Goal: Check status: Check status

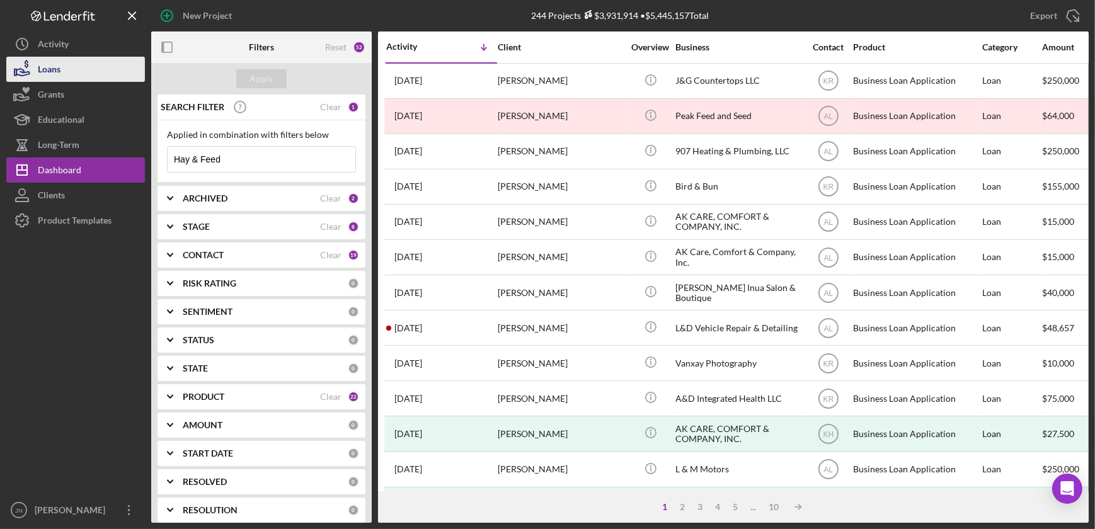
click at [51, 69] on div "Loans" at bounding box center [49, 71] width 23 height 28
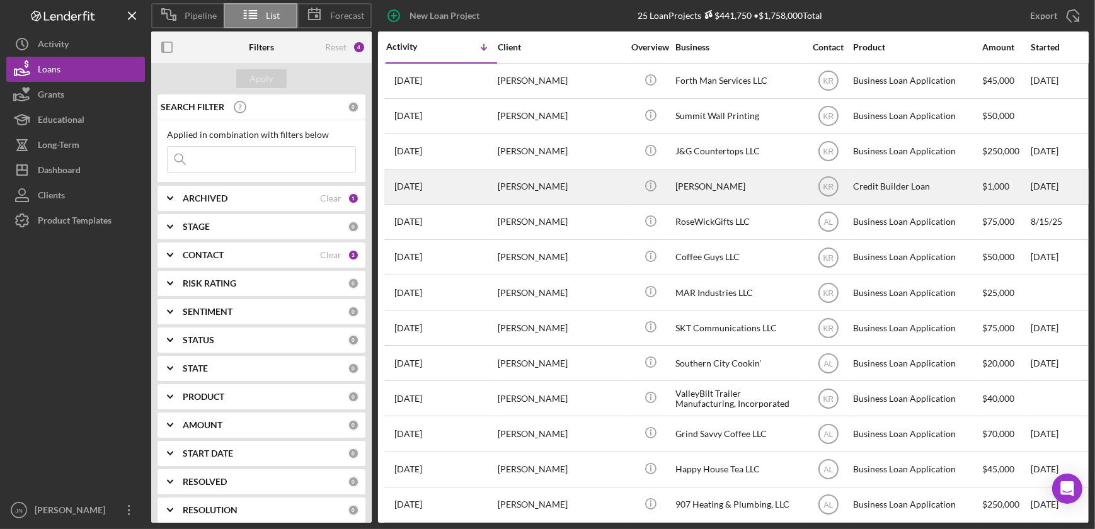
click at [530, 186] on div "[PERSON_NAME]" at bounding box center [561, 186] width 126 height 33
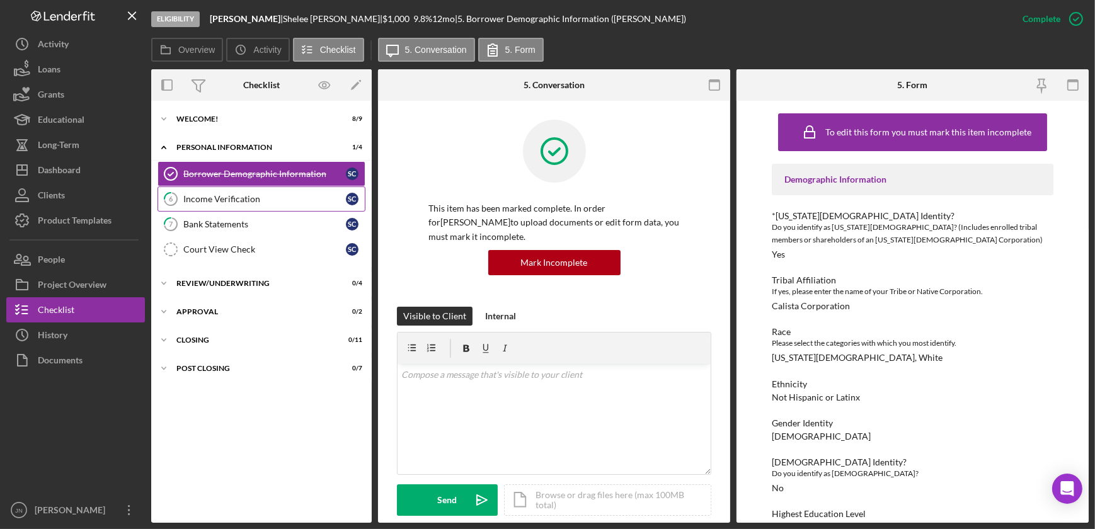
click at [225, 202] on div "Income Verification" at bounding box center [264, 199] width 163 height 10
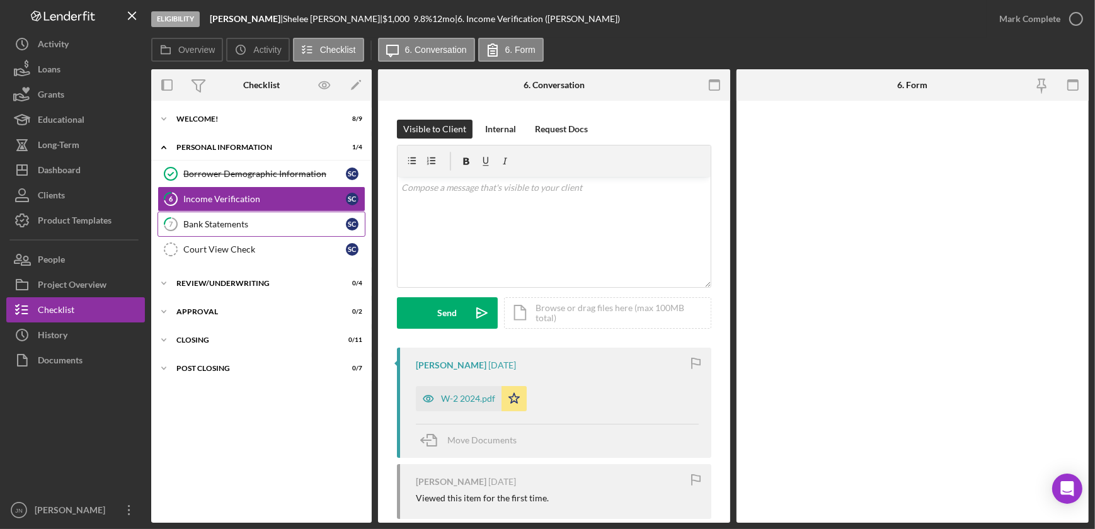
click at [239, 222] on div "Bank Statements" at bounding box center [264, 224] width 163 height 10
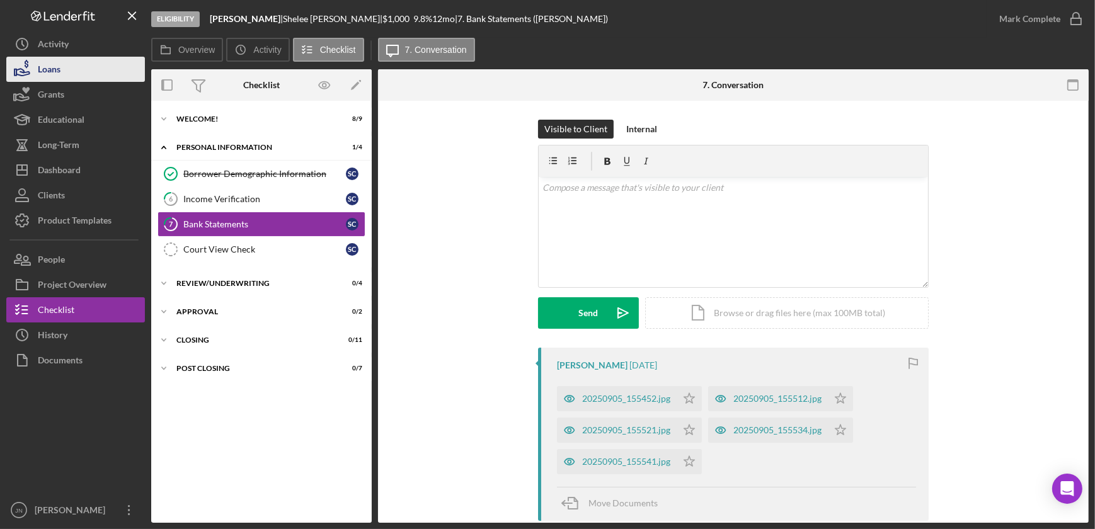
click at [55, 67] on div "Loans" at bounding box center [49, 71] width 23 height 28
